Goal: Entertainment & Leisure: Consume media (video, audio)

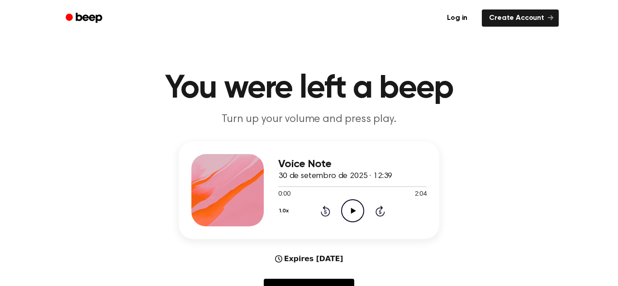
click at [349, 215] on icon "Play Audio" at bounding box center [352, 210] width 23 height 23
click at [350, 215] on icon "Pause Audio" at bounding box center [352, 210] width 23 height 23
